Goal: Task Accomplishment & Management: Use online tool/utility

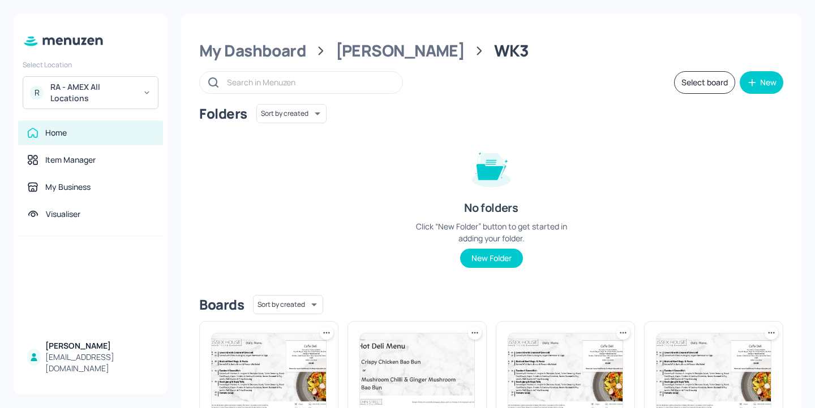
scroll to position [127, 0]
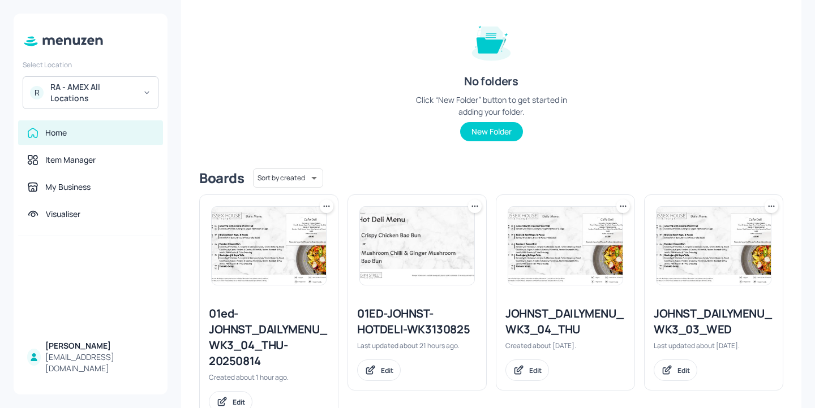
click at [398, 314] on div "01ED-JOHNST-HOTDELI-WK3130825" at bounding box center [417, 322] width 120 height 32
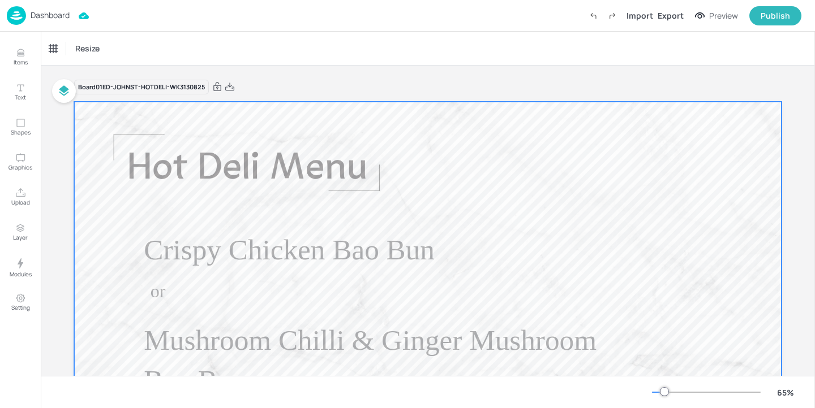
scroll to position [152, 0]
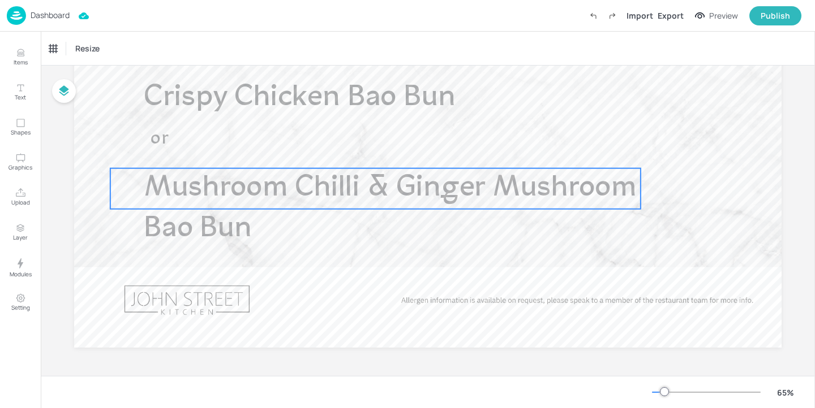
click at [235, 219] on span "Mushroom Chilli & Ginger Mushroom Bao Bun" at bounding box center [390, 209] width 492 height 70
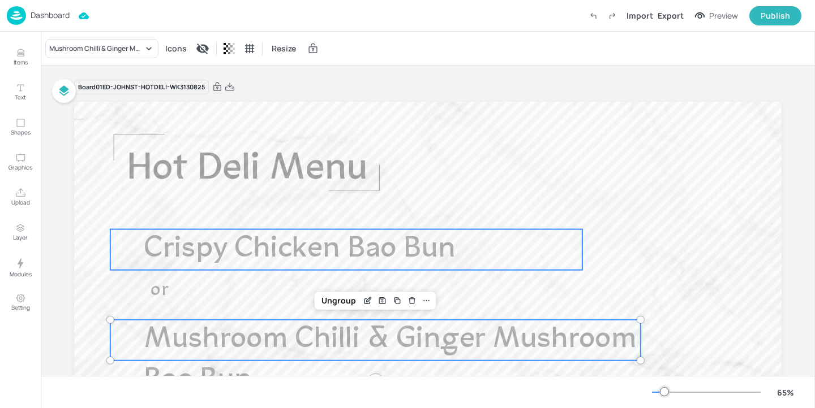
click at [223, 257] on span "Crispy Chicken Bao Bun" at bounding box center [299, 249] width 311 height 29
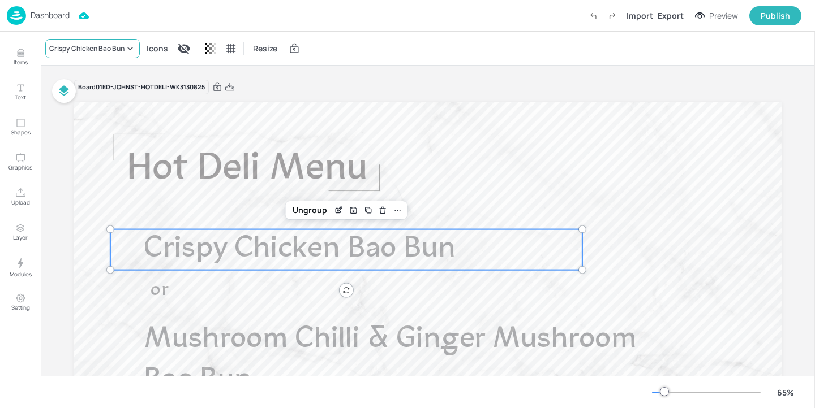
click at [105, 49] on div "Crispy Chicken Bao Bun" at bounding box center [86, 49] width 75 height 10
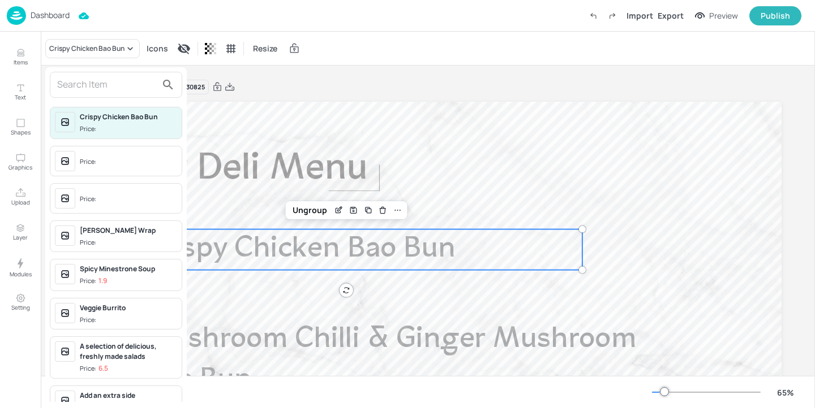
click at [106, 93] on input "text" at bounding box center [107, 85] width 100 height 18
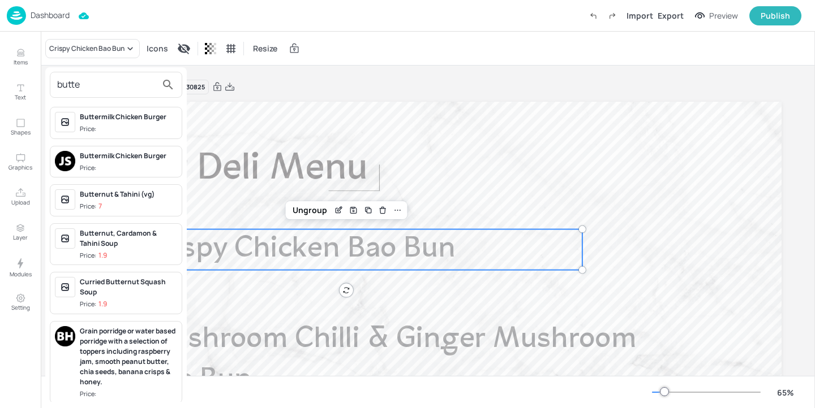
type input "butte"
click at [132, 127] on span "Price:" at bounding box center [128, 129] width 97 height 10
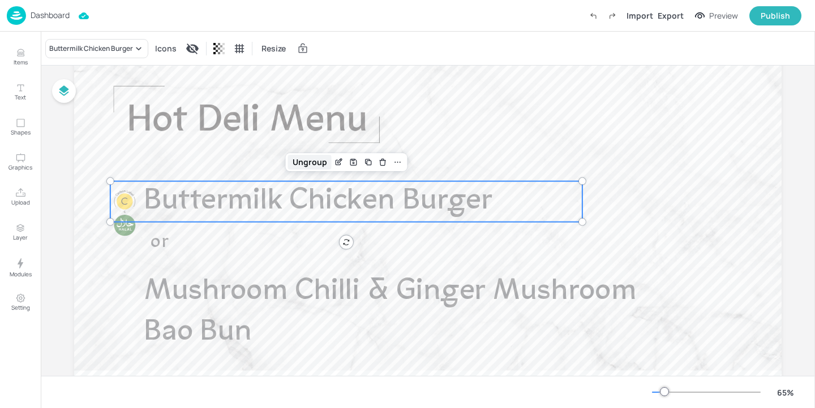
scroll to position [50, 0]
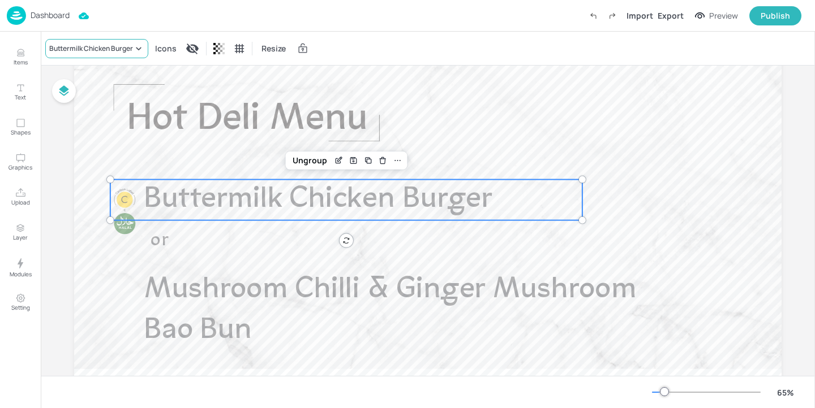
click at [123, 55] on div "Buttermilk Chicken Burger" at bounding box center [96, 48] width 103 height 19
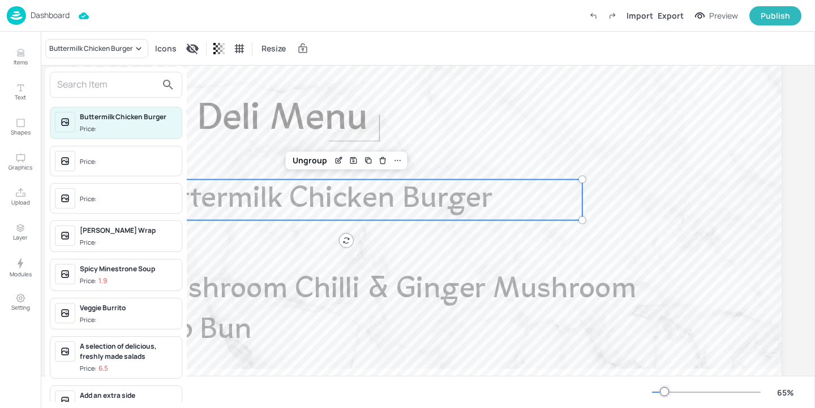
click at [106, 84] on input "text" at bounding box center [107, 85] width 100 height 18
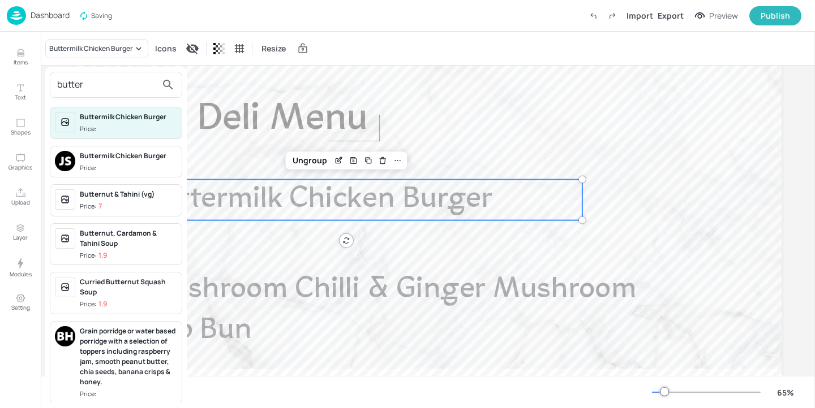
type input "butter"
click at [109, 160] on div "Buttermilk Chicken Burger" at bounding box center [128, 156] width 97 height 10
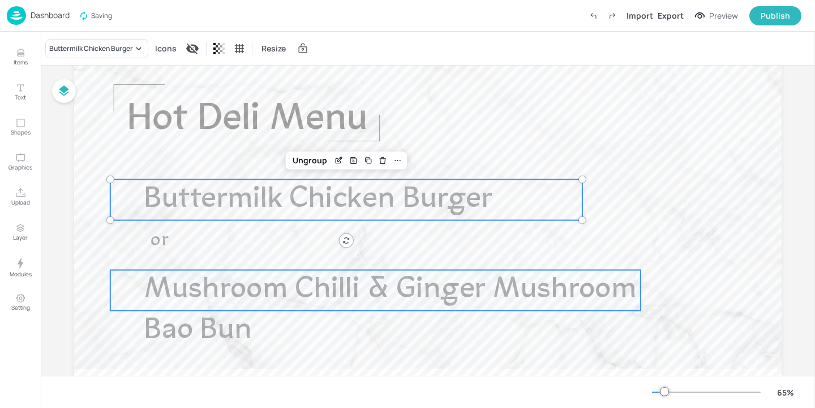
click at [268, 294] on span "Mushroom Chilli & Ginger Mushroom Bao Bun" at bounding box center [390, 310] width 492 height 70
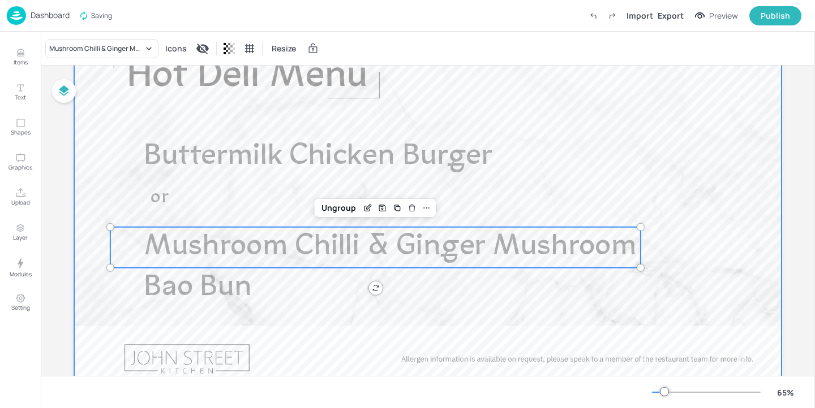
scroll to position [152, 0]
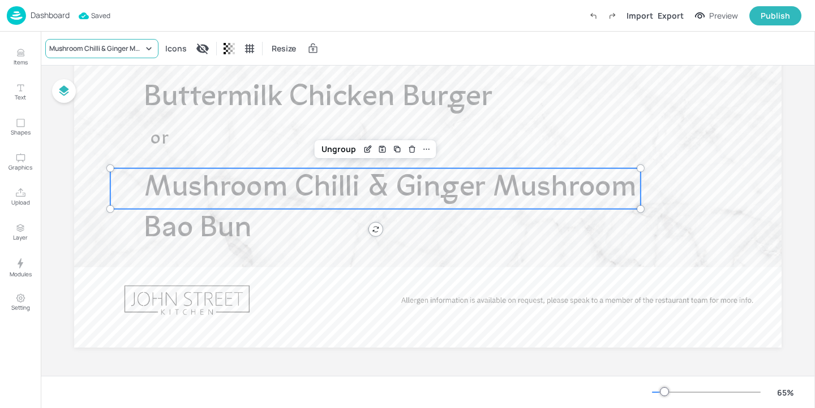
click at [119, 56] on div "Mushroom Chilli & Ginger Mushroom Bao Bun" at bounding box center [101, 48] width 113 height 19
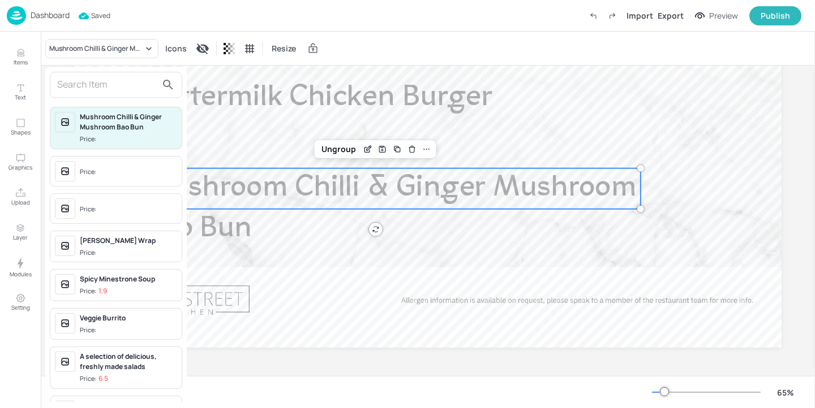
click at [389, 79] on div at bounding box center [407, 204] width 815 height 408
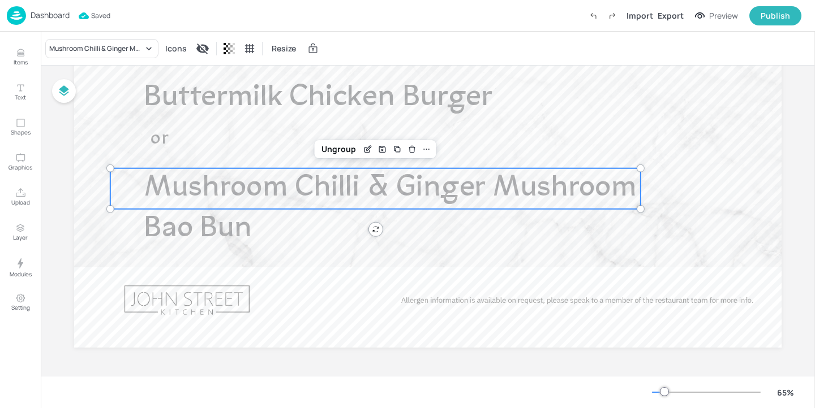
click at [316, 93] on span "Buttermilk Chicken Burger" at bounding box center [318, 97] width 348 height 29
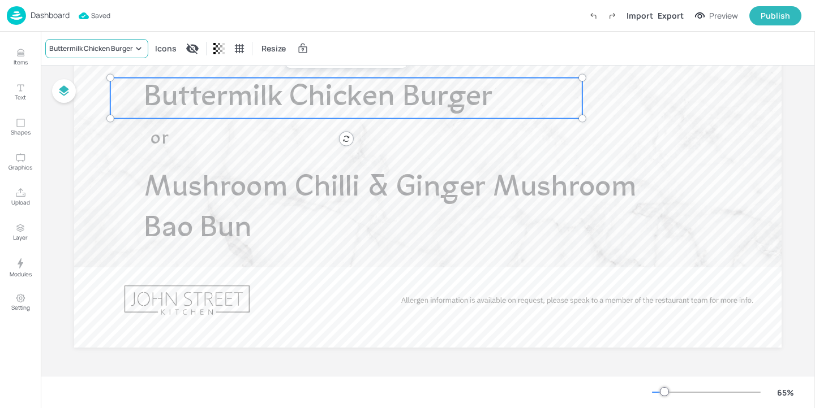
click at [122, 55] on div "Buttermilk Chicken Burger" at bounding box center [96, 48] width 103 height 19
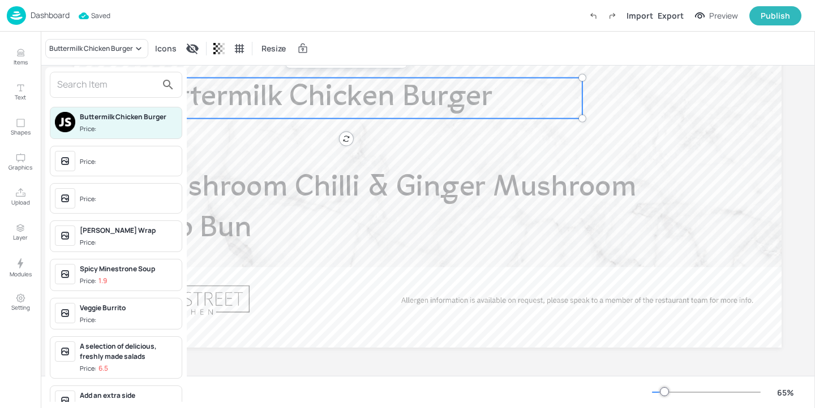
click at [114, 82] on input "text" at bounding box center [107, 85] width 100 height 18
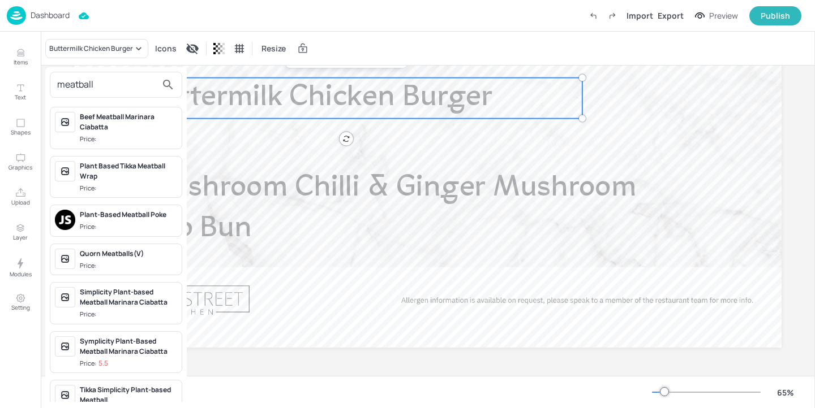
type input "meatball"
click at [147, 134] on div "Beef Meatball Marinara Ciabatta Price:" at bounding box center [128, 128] width 97 height 32
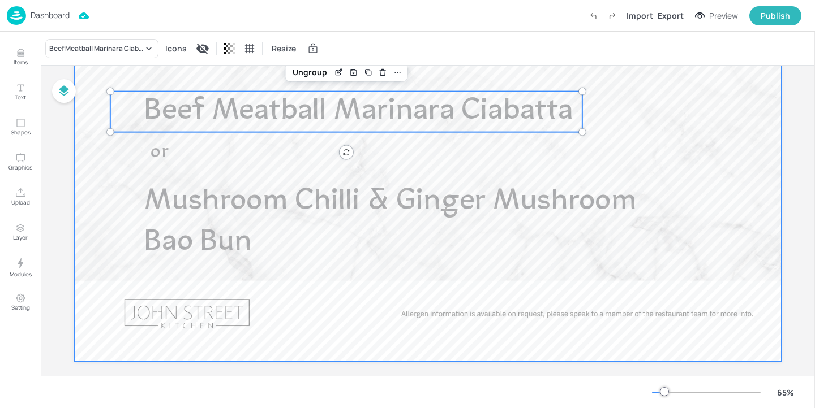
scroll to position [111, 0]
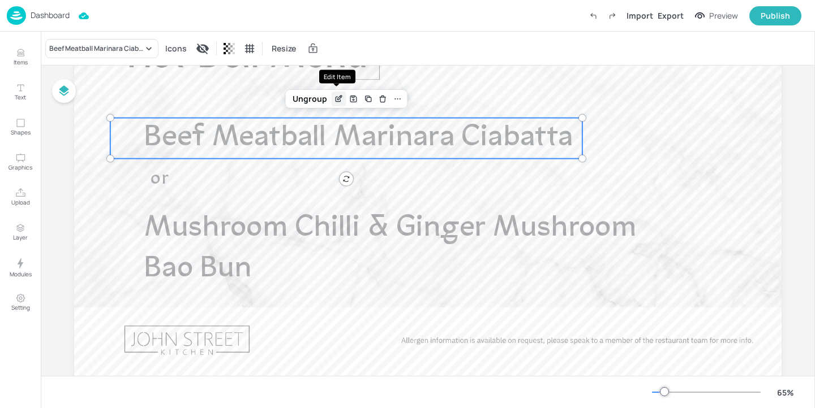
click at [335, 97] on icon "Edit Item" at bounding box center [337, 99] width 5 height 5
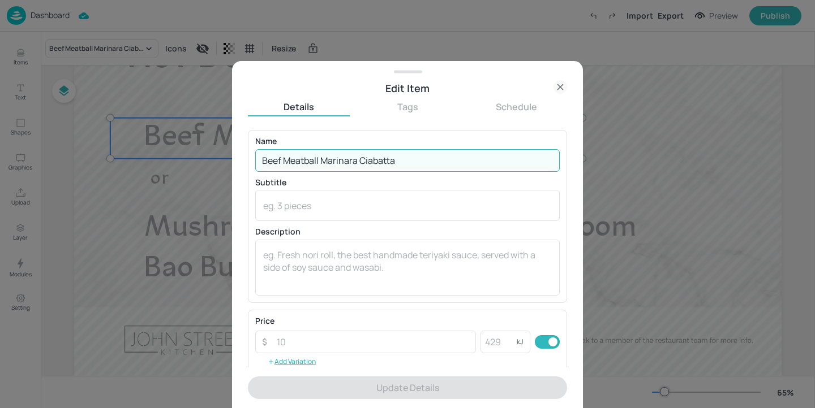
drag, startPoint x: 281, startPoint y: 158, endPoint x: 218, endPoint y: 158, distance: 63.4
click at [218, 158] on div "Edit Item Details Tags Schedule Name Beef Meatball Marinara Ciabatta ​ Subtitle…" at bounding box center [407, 204] width 815 height 408
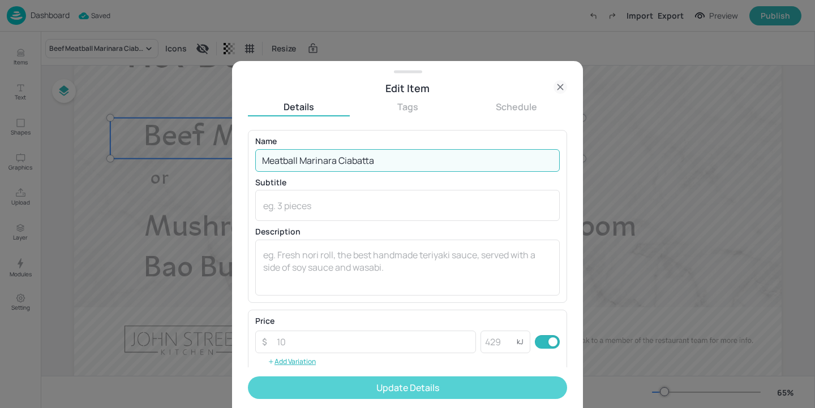
type input "Meatball Marinara Ciabatta"
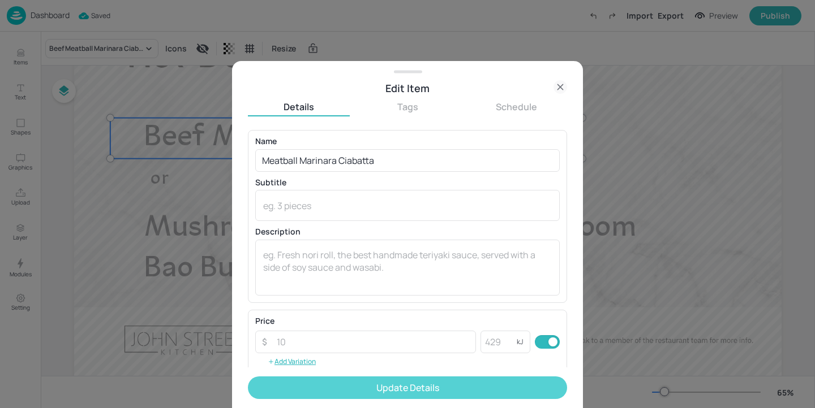
click at [482, 389] on button "Update Details" at bounding box center [407, 388] width 319 height 23
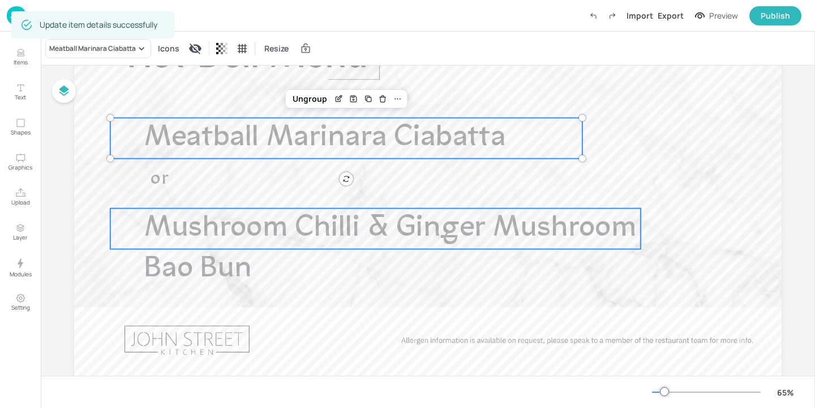
click at [269, 239] on span "Mushroom Chilli & Ginger Mushroom Bao Bun" at bounding box center [390, 249] width 492 height 70
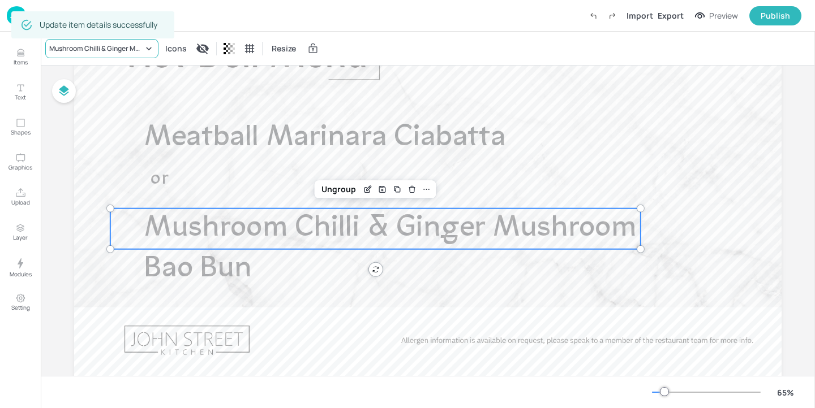
click at [122, 44] on div "Mushroom Chilli & Ginger Mushroom Bao Bun" at bounding box center [96, 49] width 94 height 10
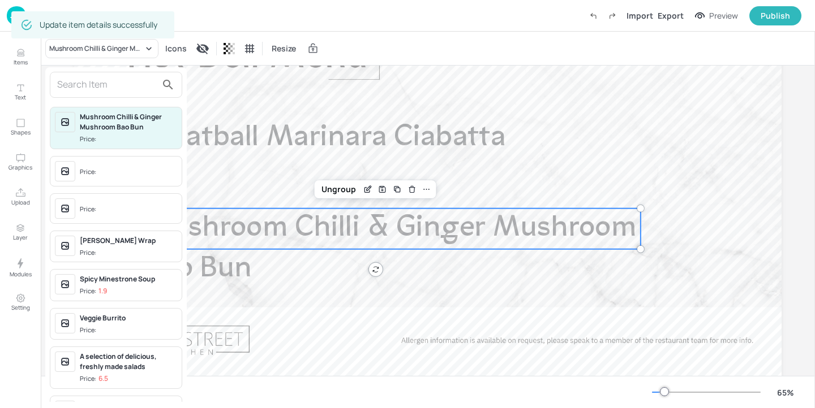
click at [104, 87] on input "text" at bounding box center [107, 85] width 100 height 18
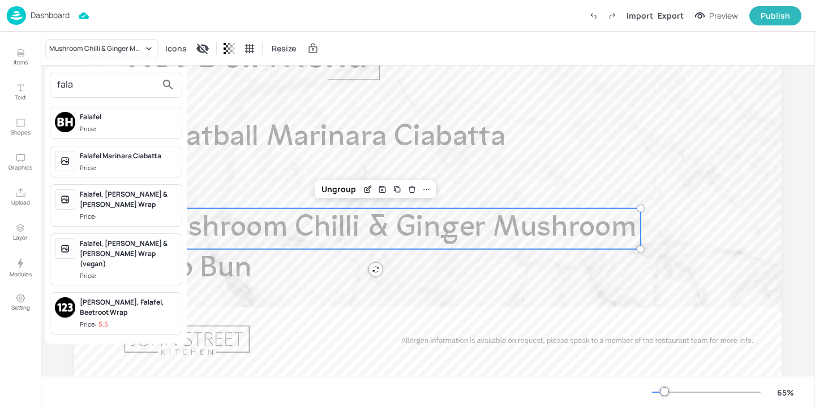
type input "fala"
click at [142, 165] on span "Price:" at bounding box center [128, 168] width 97 height 10
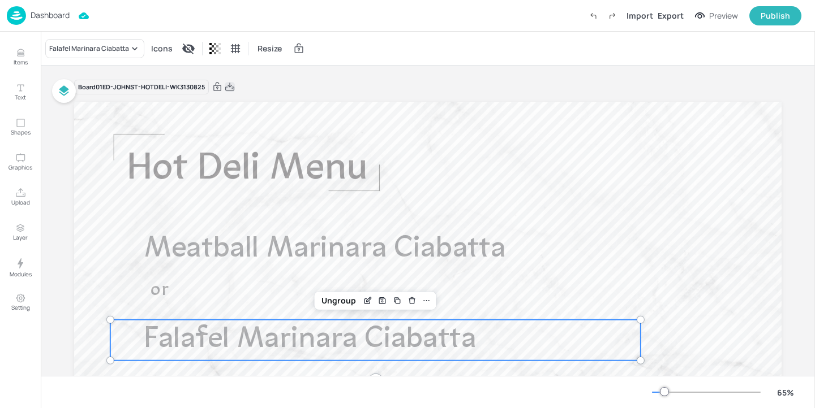
click at [230, 89] on icon at bounding box center [230, 86] width 10 height 11
